Goal: Information Seeking & Learning: Find specific fact

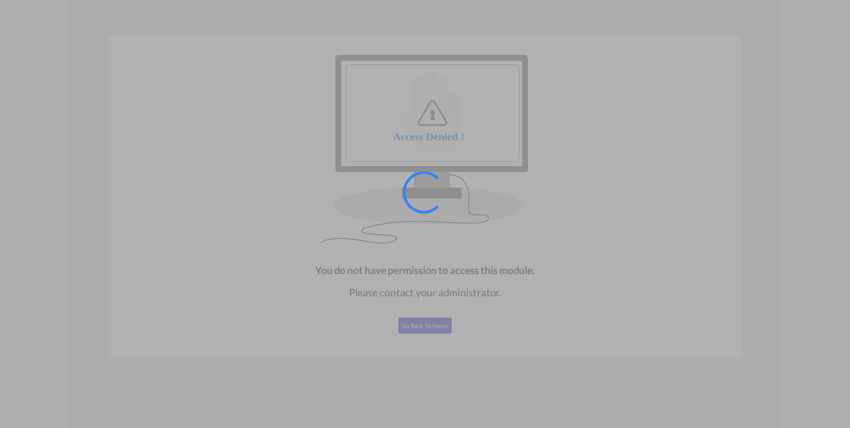
click at [411, 282] on div at bounding box center [425, 214] width 850 height 428
